Goal: Transaction & Acquisition: Purchase product/service

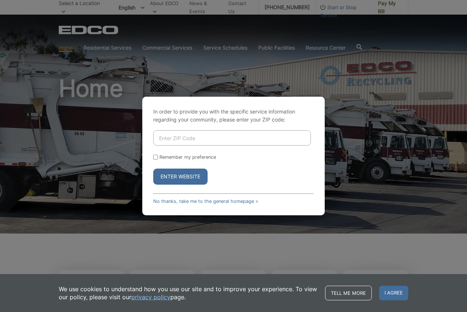
click at [201, 134] on input "Enter ZIP Code" at bounding box center [231, 137] width 157 height 15
type input "92064"
click at [184, 181] on button "Enter Website" at bounding box center [180, 176] width 54 height 16
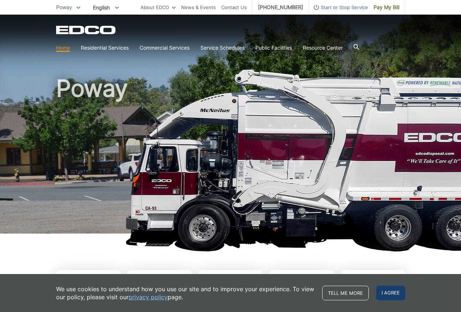
click at [380, 291] on span "I agree" at bounding box center [390, 292] width 29 height 15
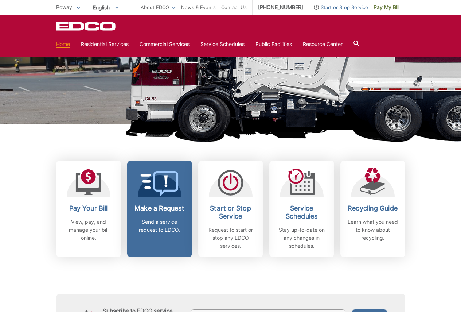
scroll to position [146, 0]
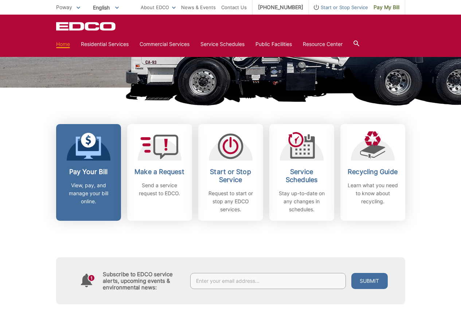
click at [82, 173] on h2 "Pay Your Bill" at bounding box center [89, 172] width 54 height 8
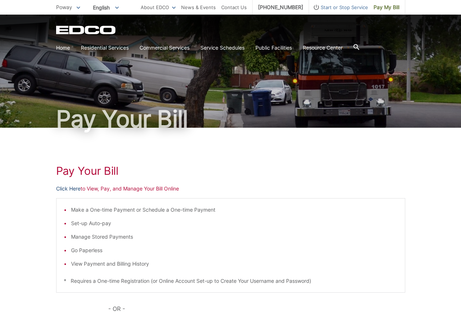
click at [74, 187] on link "Click Here" at bounding box center [68, 188] width 24 height 8
